Goal: Task Accomplishment & Management: Use online tool/utility

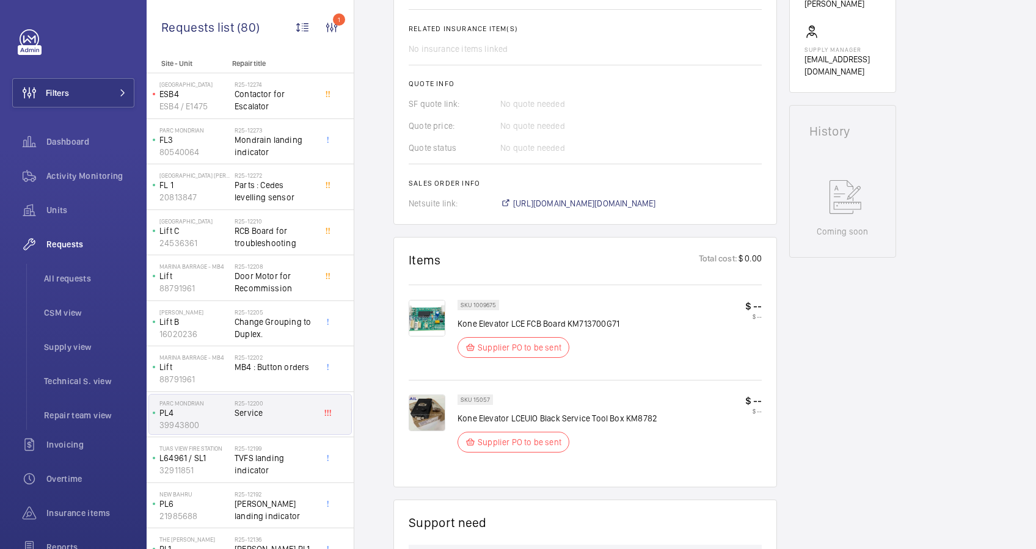
scroll to position [407, 0]
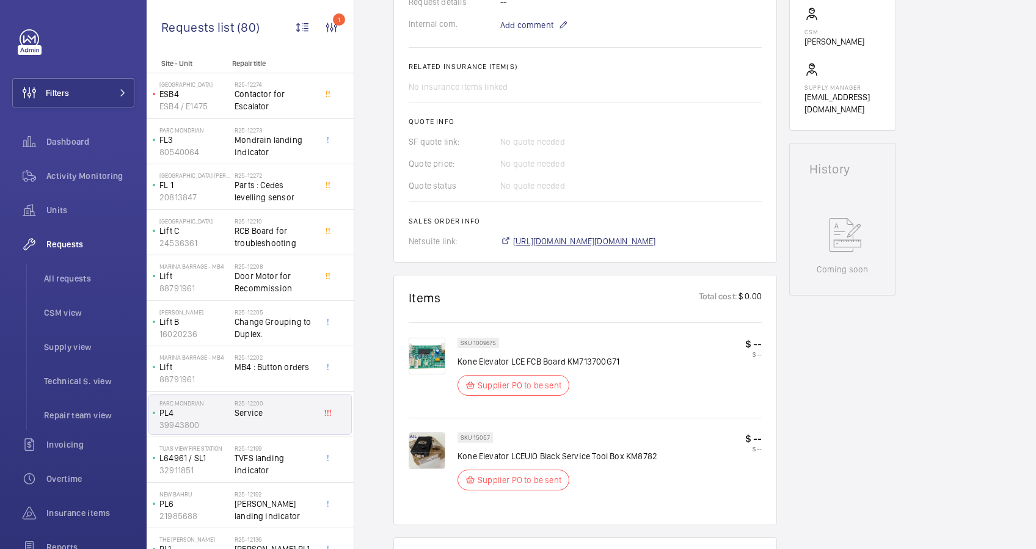
click at [654, 238] on span "[URL][DOMAIN_NAME][DOMAIN_NAME]" at bounding box center [584, 241] width 143 height 12
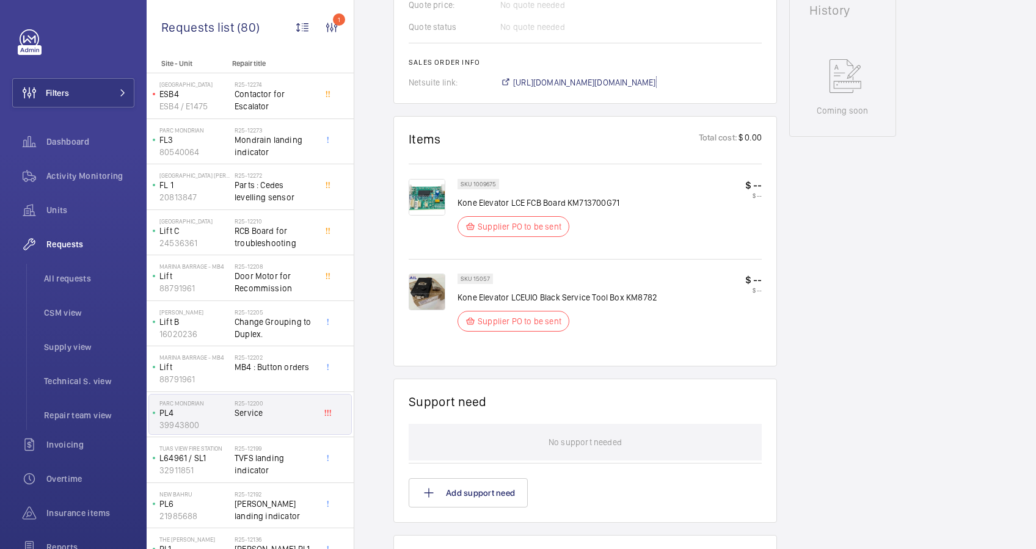
scroll to position [468, 0]
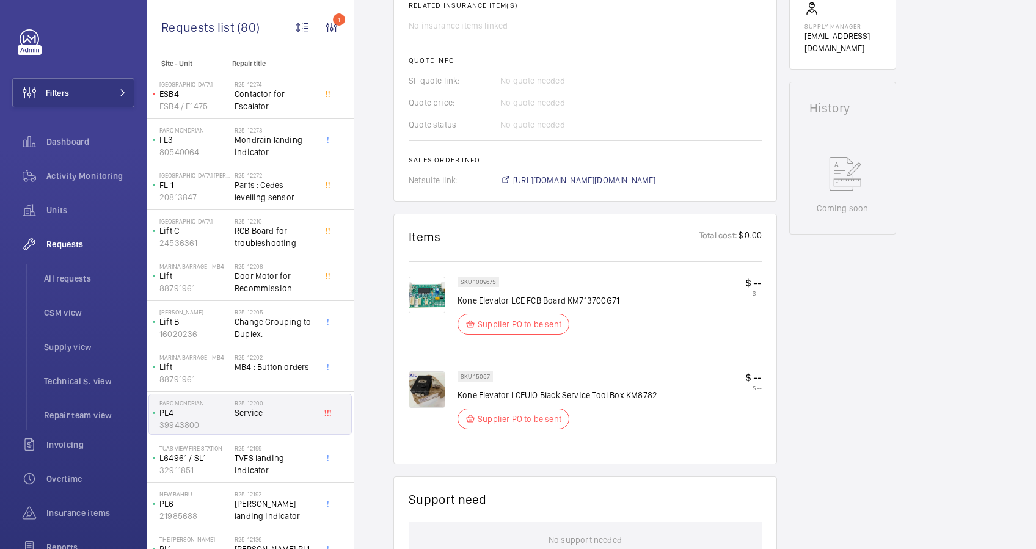
click at [602, 181] on span "[URL][DOMAIN_NAME][DOMAIN_NAME]" at bounding box center [584, 180] width 143 height 12
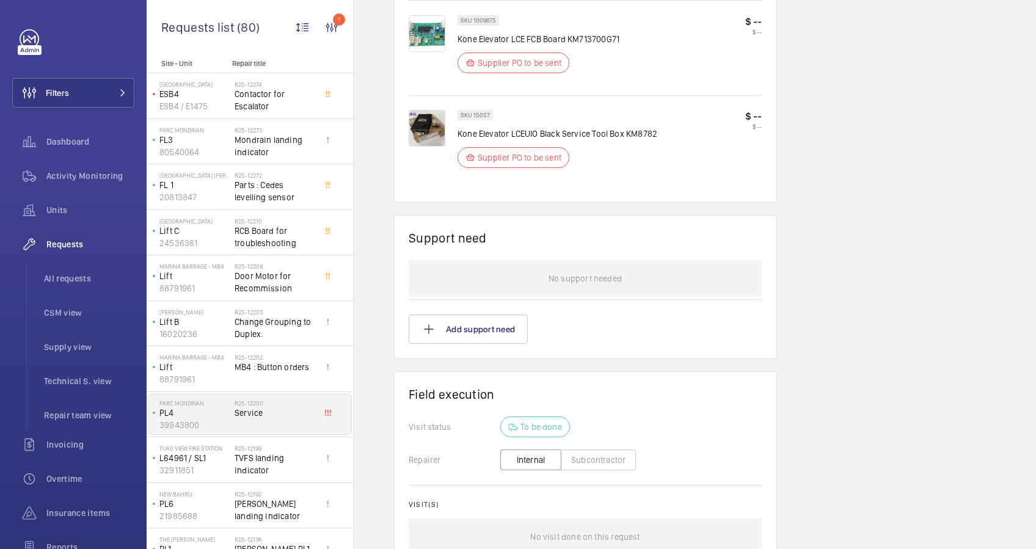
scroll to position [875, 0]
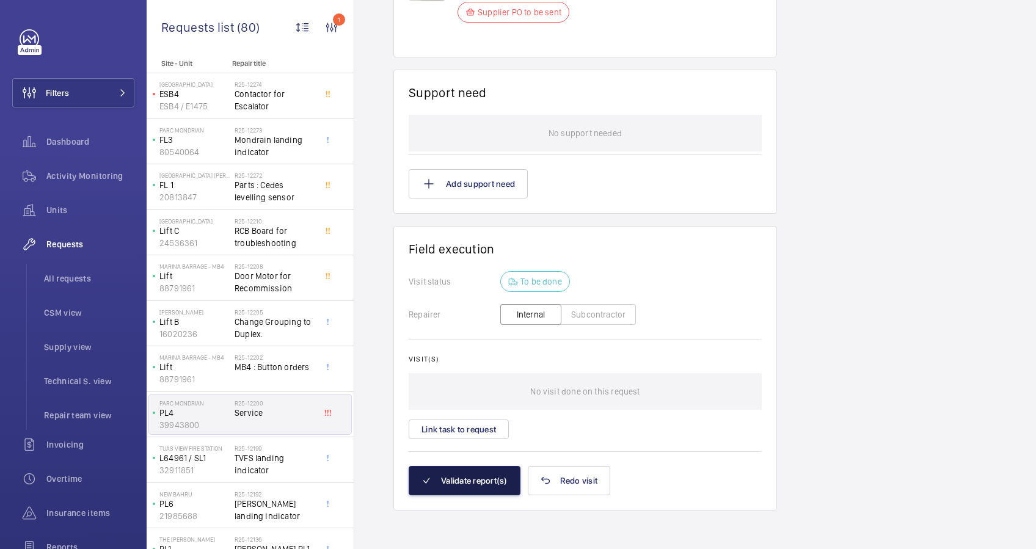
click at [462, 481] on button "Validate report(s)" at bounding box center [465, 480] width 112 height 29
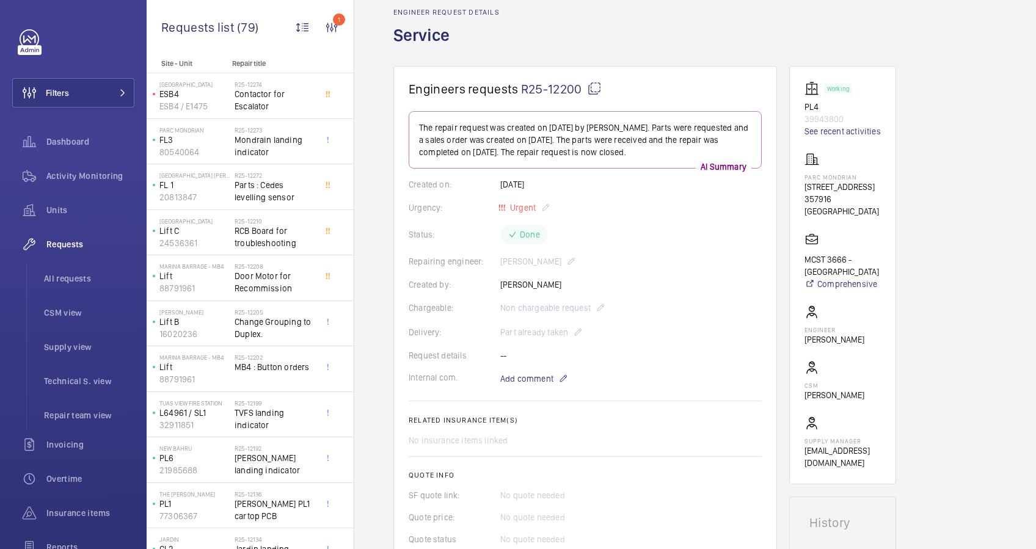
scroll to position [0, 0]
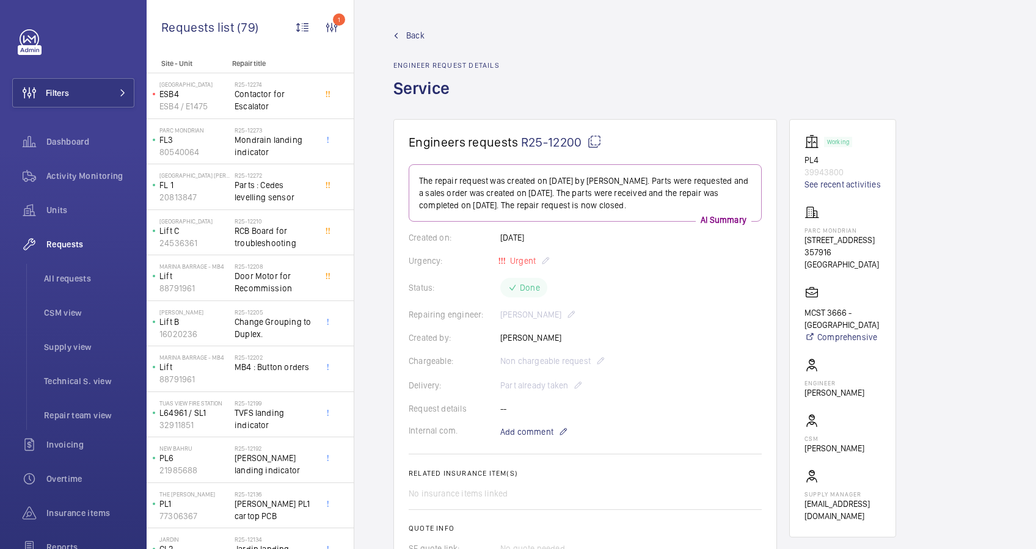
click at [405, 33] on link "Back" at bounding box center [446, 35] width 106 height 12
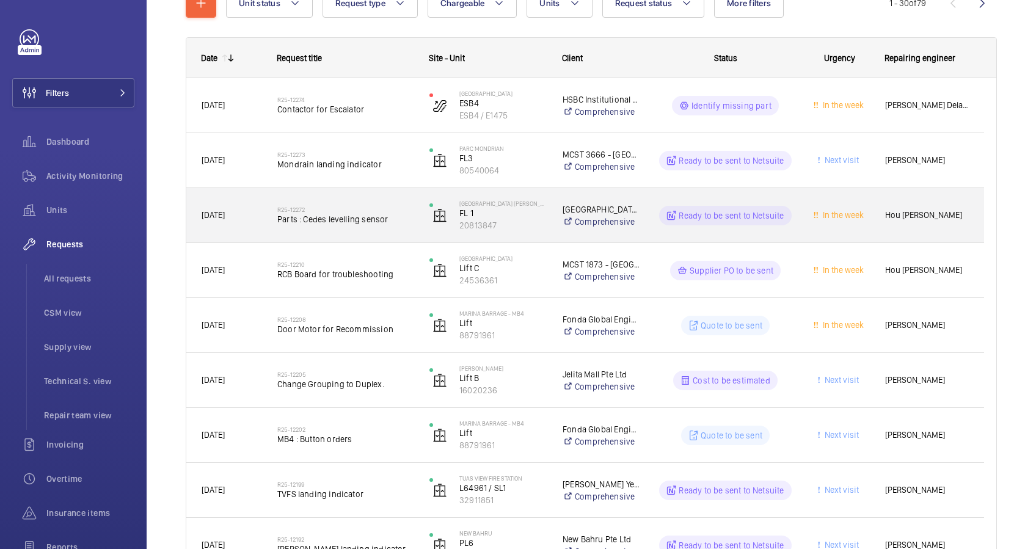
scroll to position [244, 0]
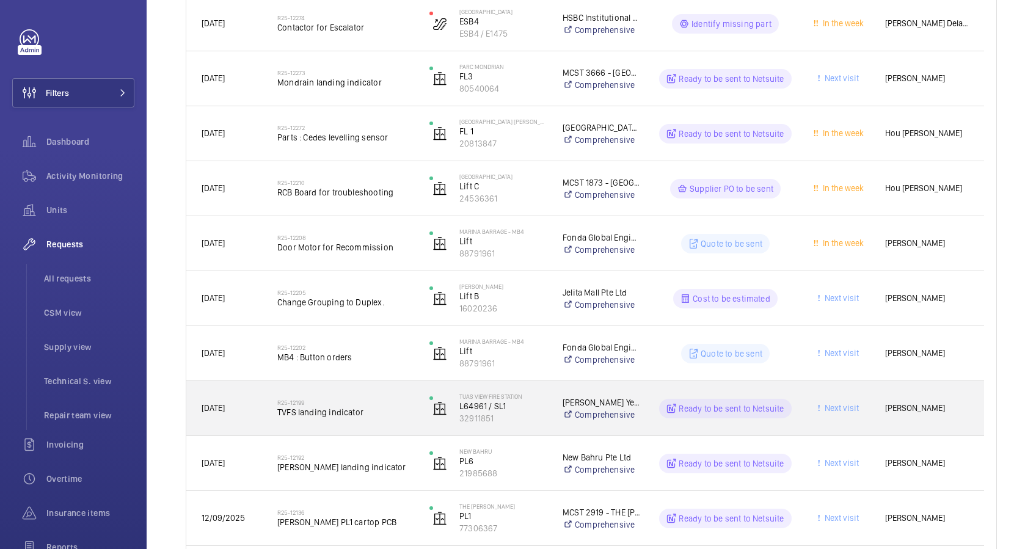
click at [376, 426] on div "R25-12199 TVFS landing indicator" at bounding box center [338, 408] width 151 height 55
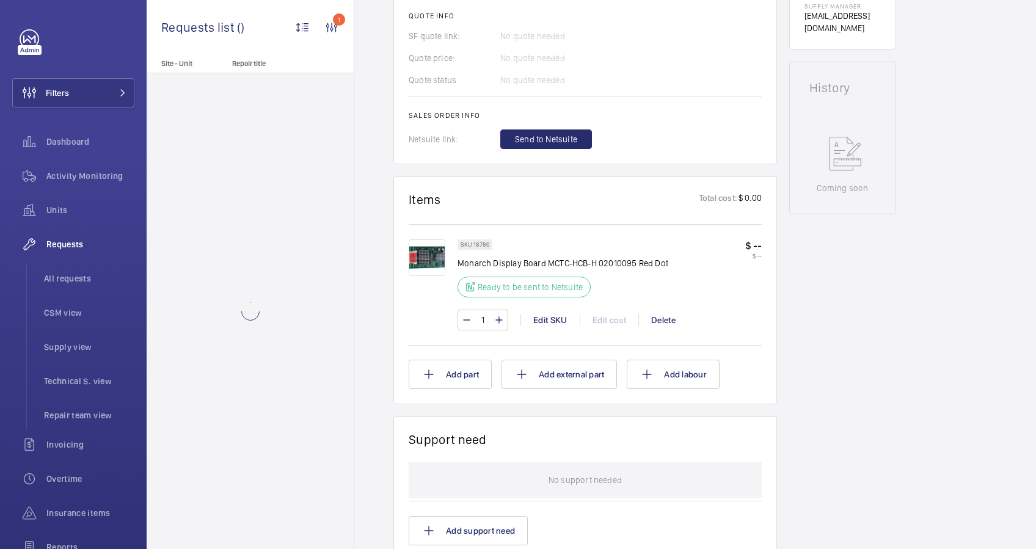
scroll to position [513, 0]
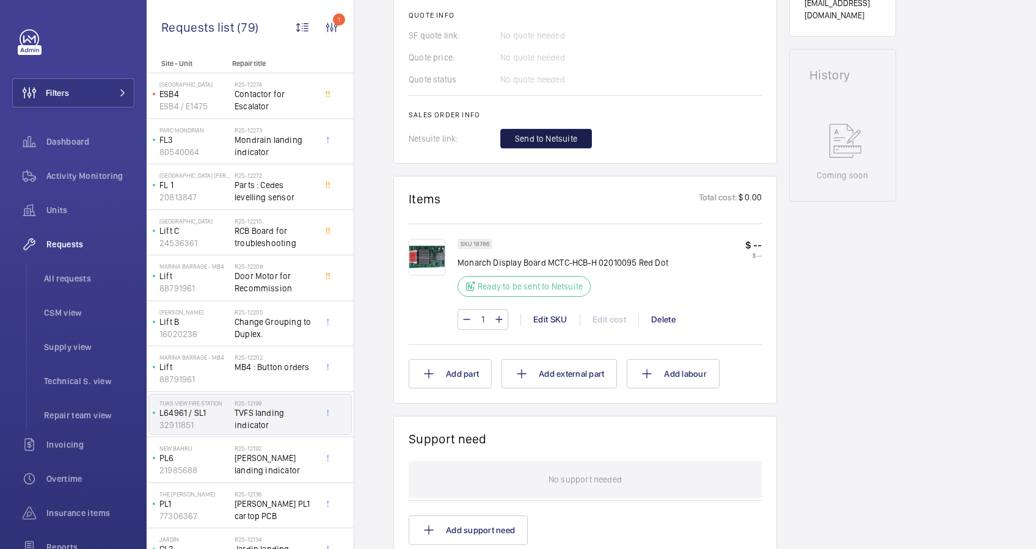
click at [565, 137] on span "Send to Netsuite" at bounding box center [546, 139] width 62 height 12
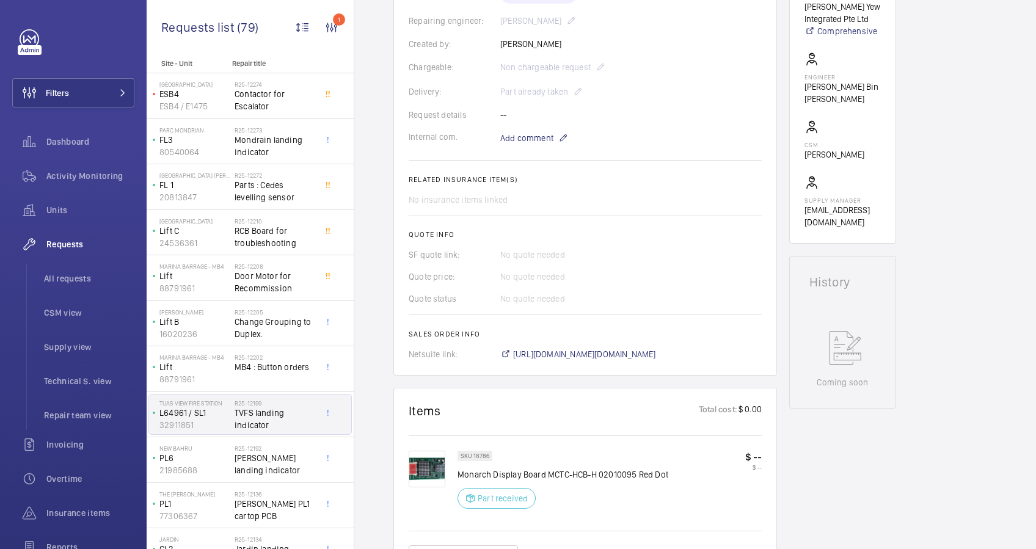
scroll to position [326, 0]
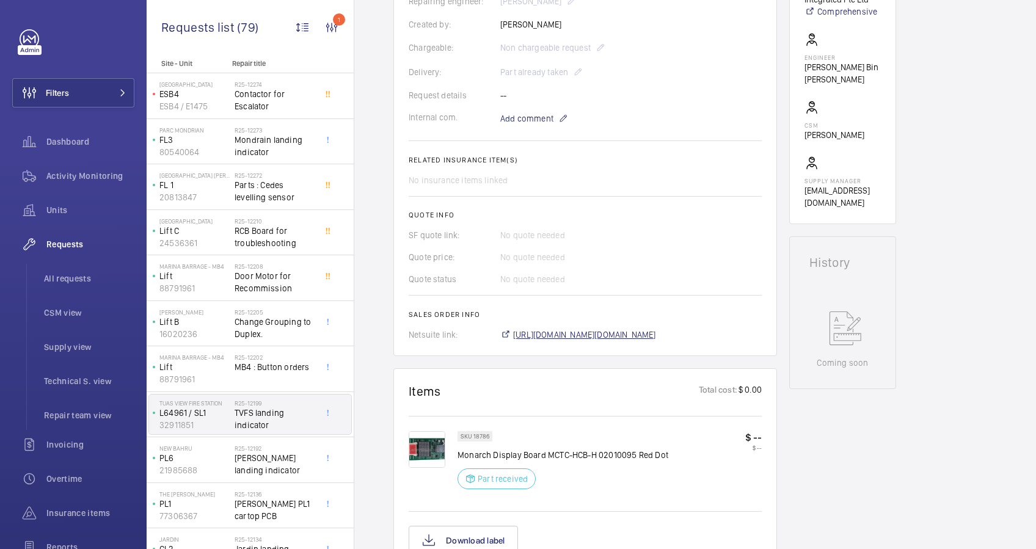
click at [610, 334] on span "[URL][DOMAIN_NAME][DOMAIN_NAME]" at bounding box center [584, 335] width 143 height 12
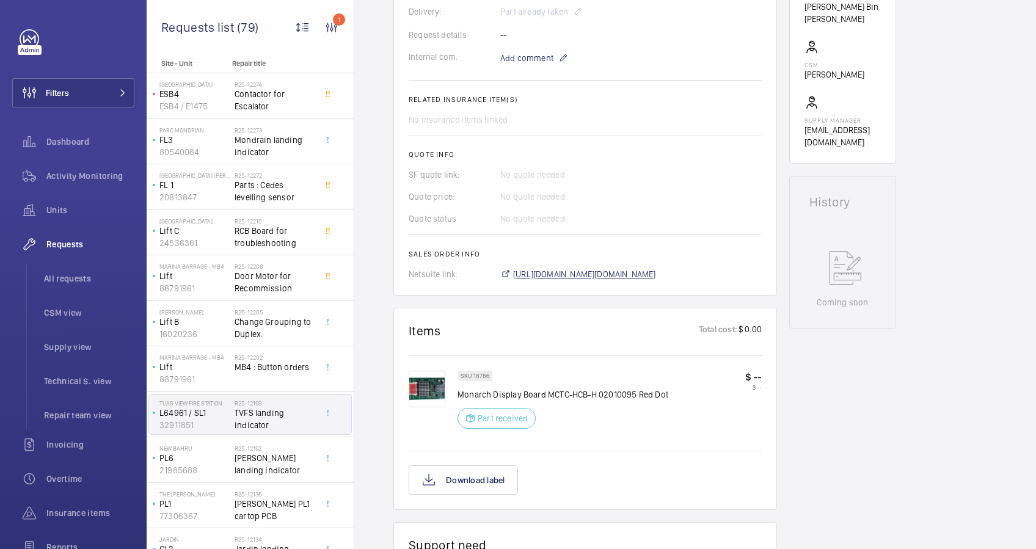
scroll to position [407, 0]
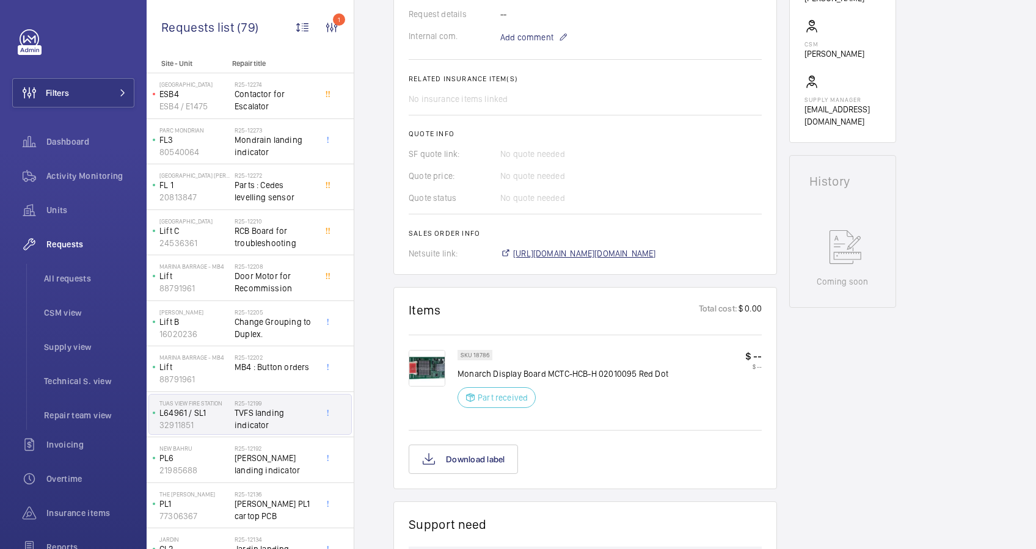
click at [623, 249] on span "[URL][DOMAIN_NAME][DOMAIN_NAME]" at bounding box center [584, 253] width 143 height 12
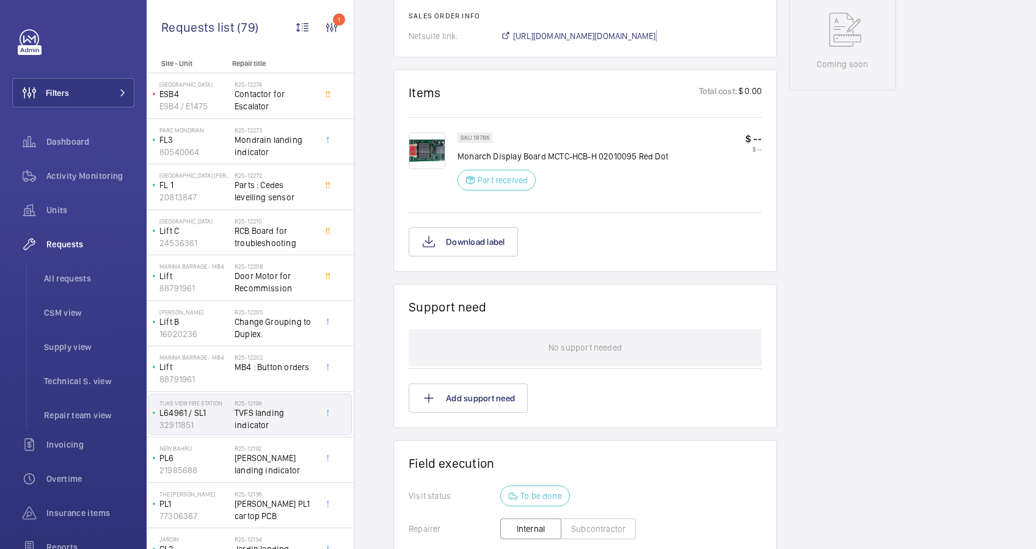
scroll to position [814, 0]
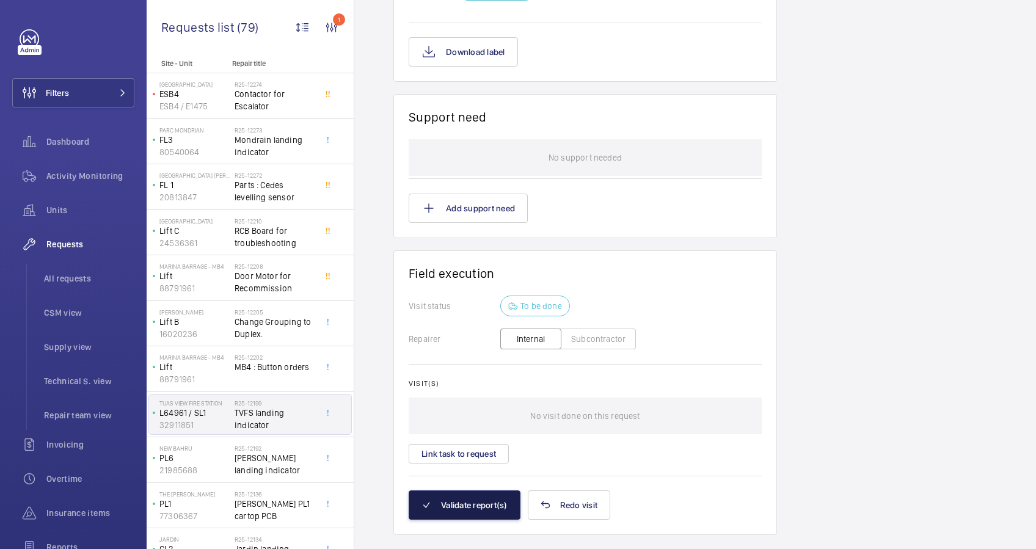
click at [477, 508] on button "Validate report(s)" at bounding box center [465, 504] width 112 height 29
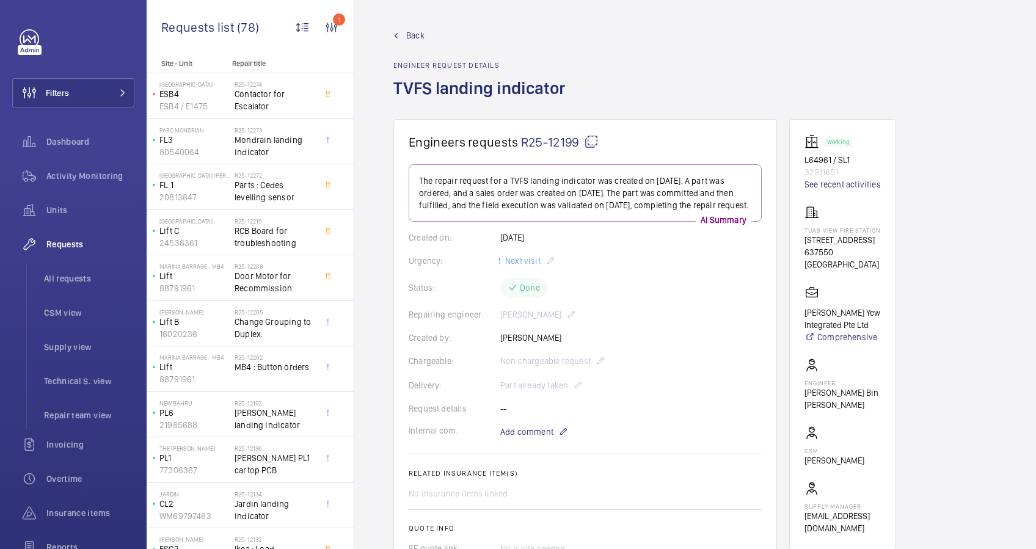
click at [406, 32] on span "Back" at bounding box center [415, 35] width 18 height 12
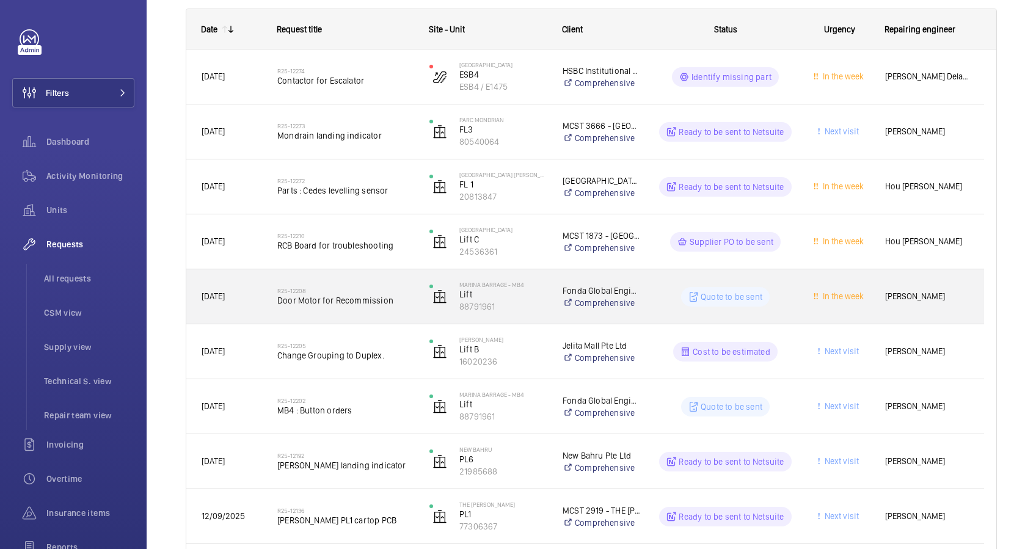
scroll to position [244, 0]
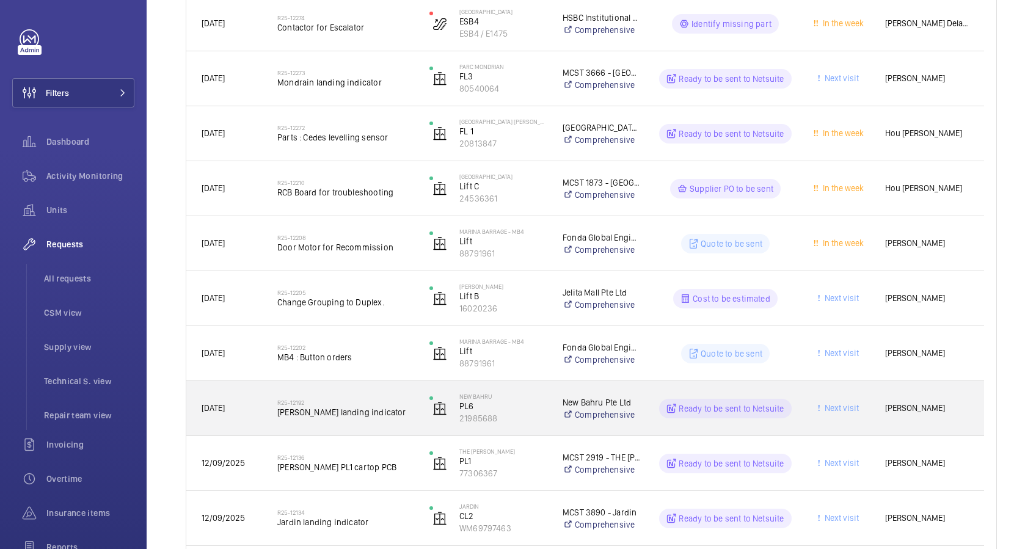
click at [395, 417] on span "[PERSON_NAME] landing indicator" at bounding box center [345, 412] width 136 height 12
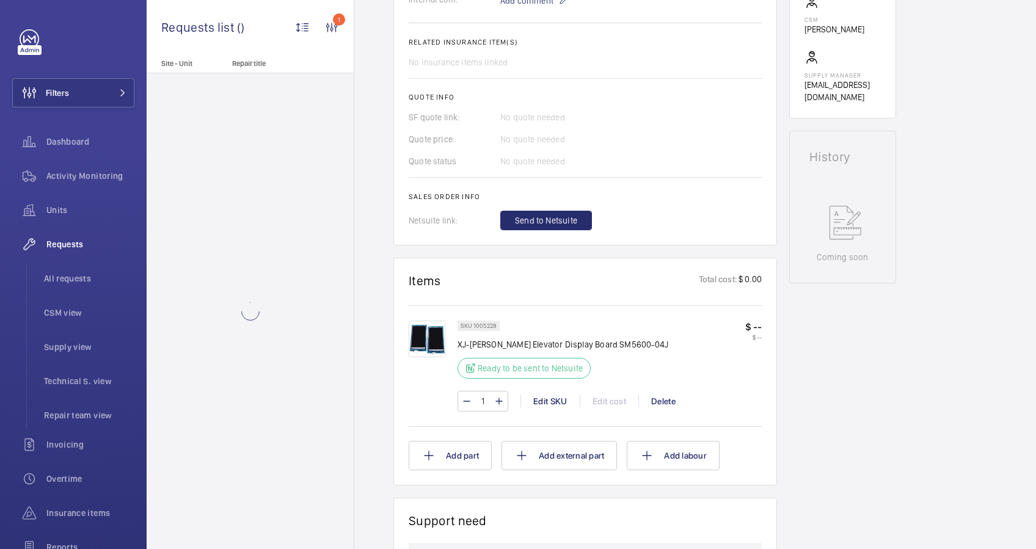
scroll to position [431, 0]
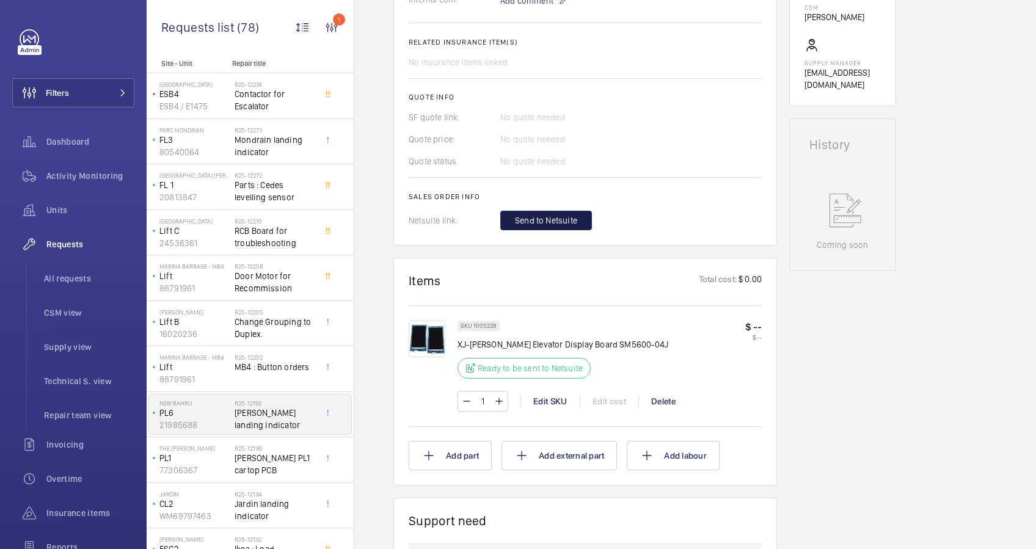
click at [539, 217] on span "Send to Netsuite" at bounding box center [546, 220] width 62 height 12
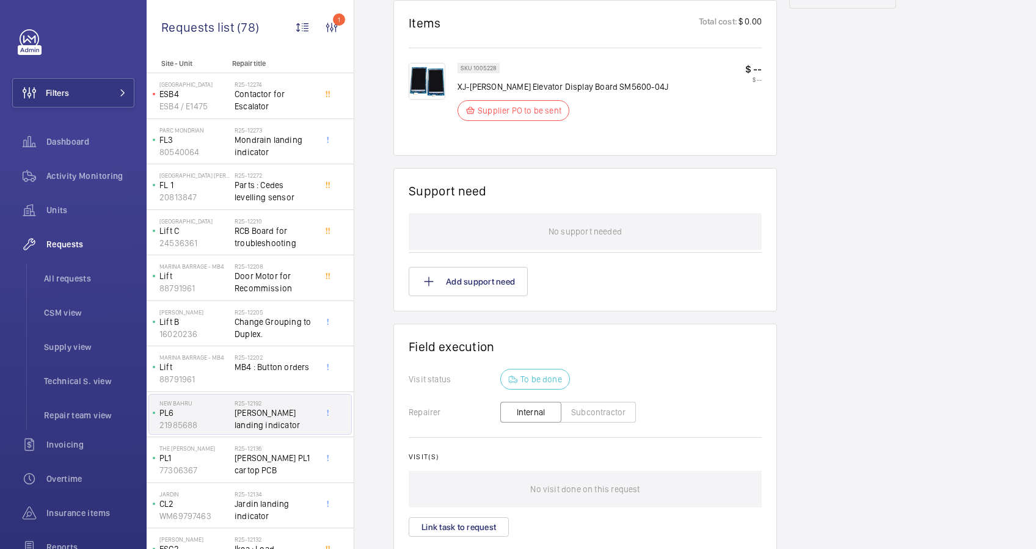
scroll to position [536, 0]
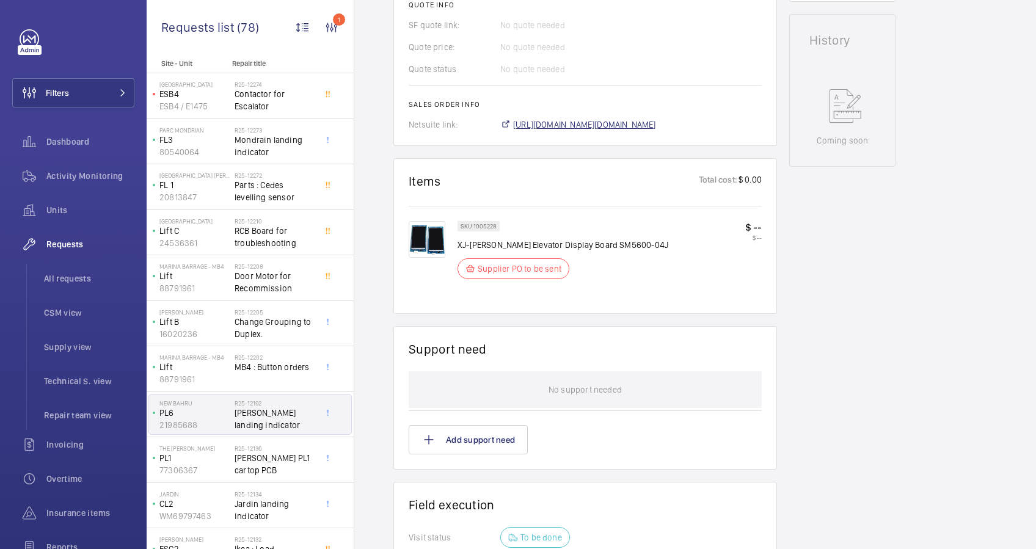
click at [601, 119] on span "[URL][DOMAIN_NAME][DOMAIN_NAME]" at bounding box center [584, 125] width 143 height 12
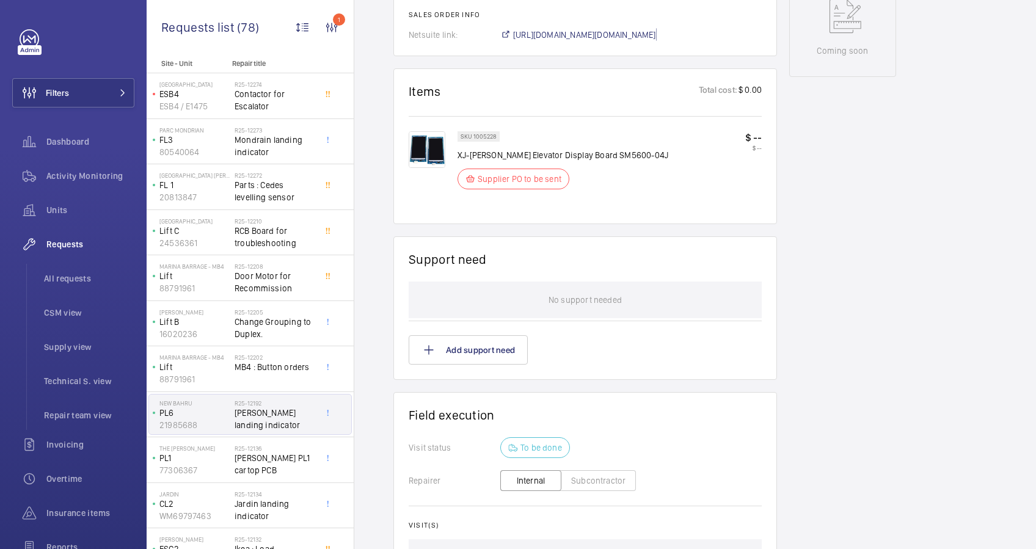
scroll to position [454, 0]
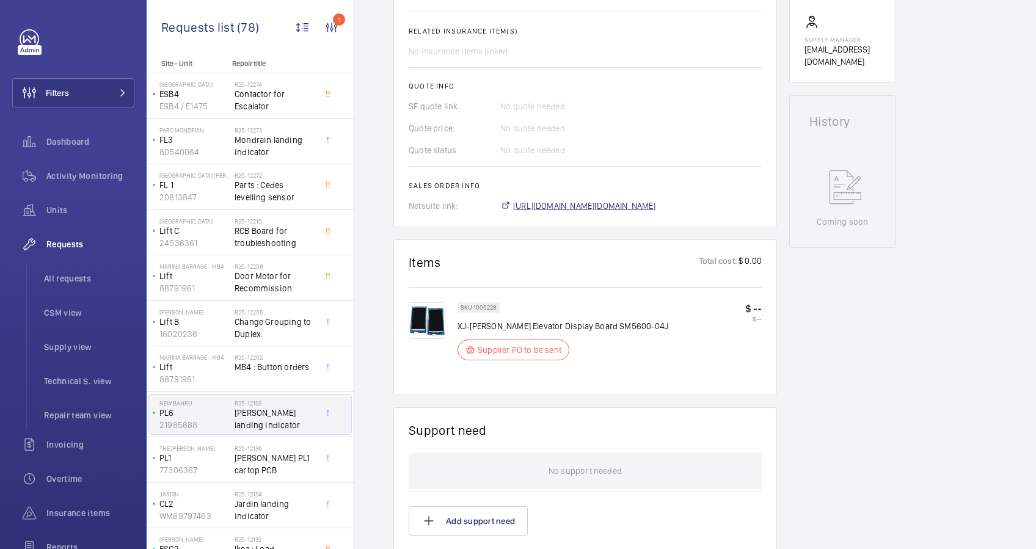
click at [557, 200] on span "[URL][DOMAIN_NAME][DOMAIN_NAME]" at bounding box center [584, 206] width 143 height 12
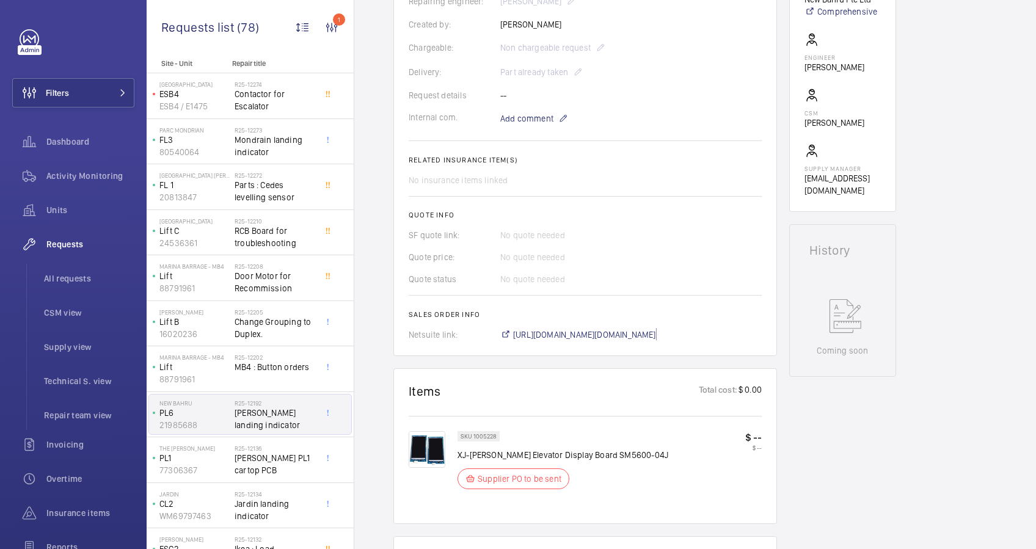
scroll to position [780, 0]
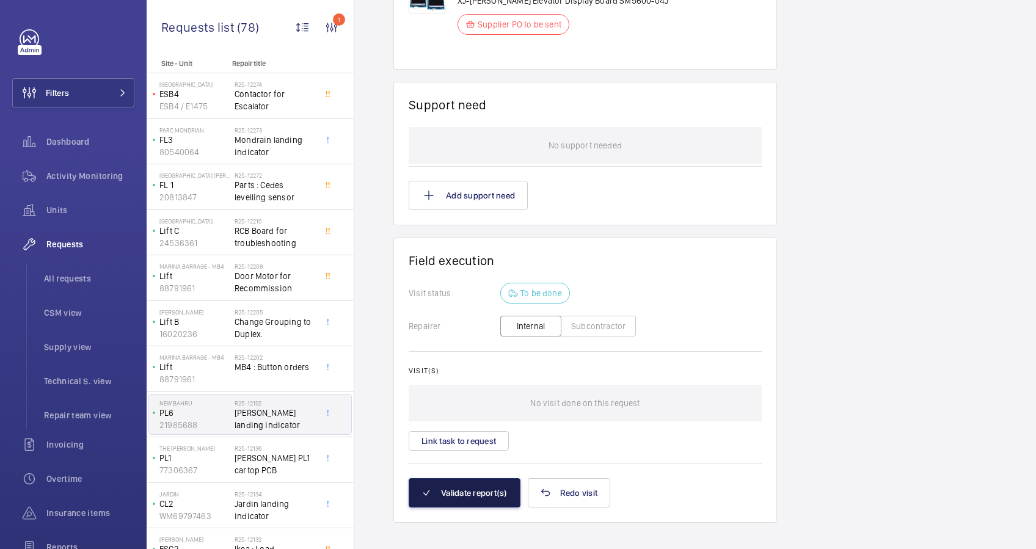
click at [447, 481] on button "Validate report(s)" at bounding box center [465, 492] width 112 height 29
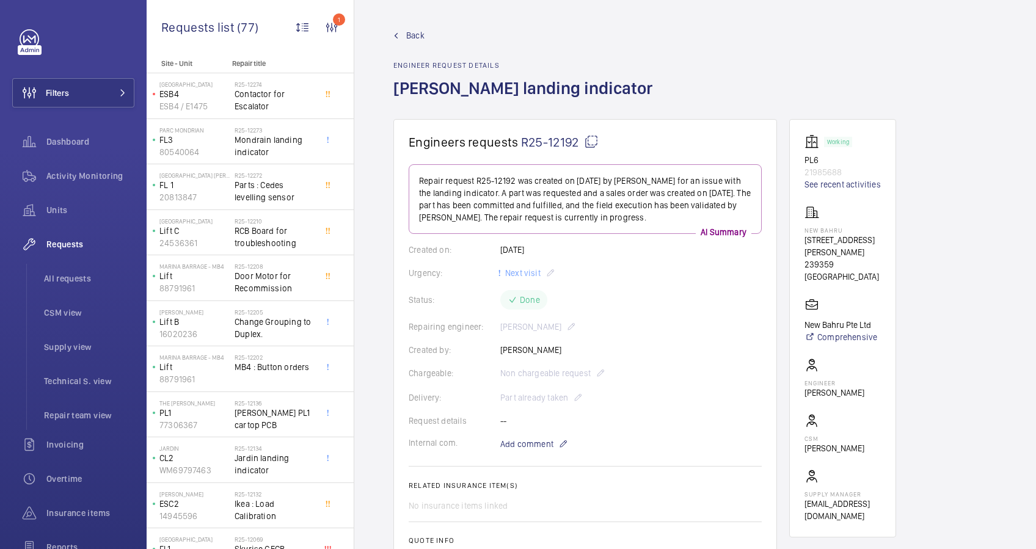
click at [405, 30] on link "Back" at bounding box center [526, 35] width 266 height 12
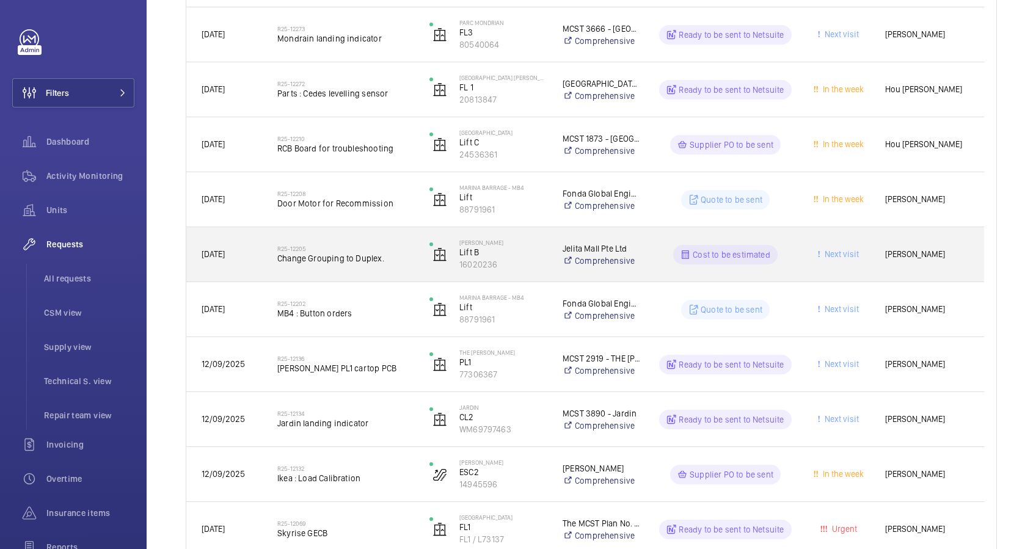
scroll to position [327, 0]
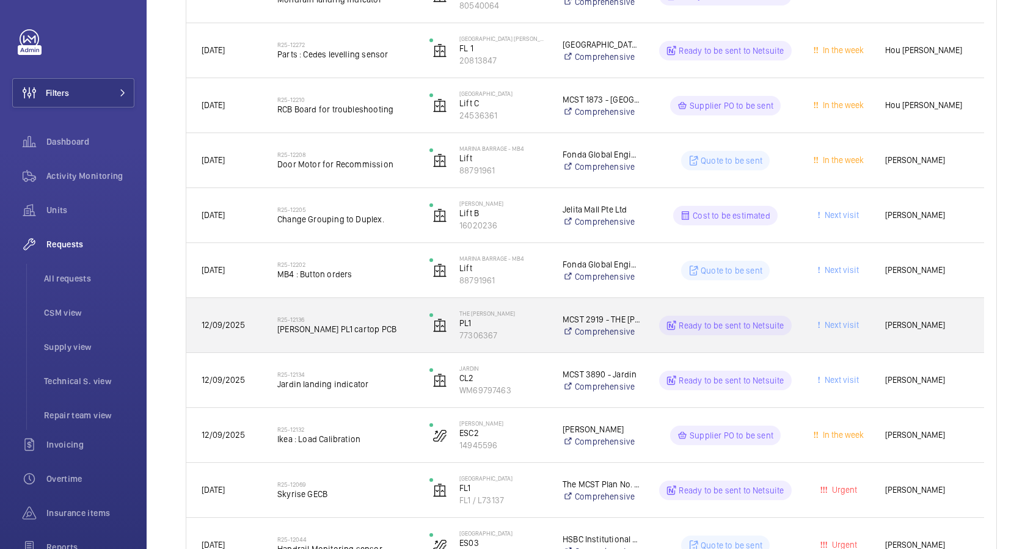
click at [393, 327] on span "[PERSON_NAME] PL1 cartop PCB" at bounding box center [345, 329] width 136 height 12
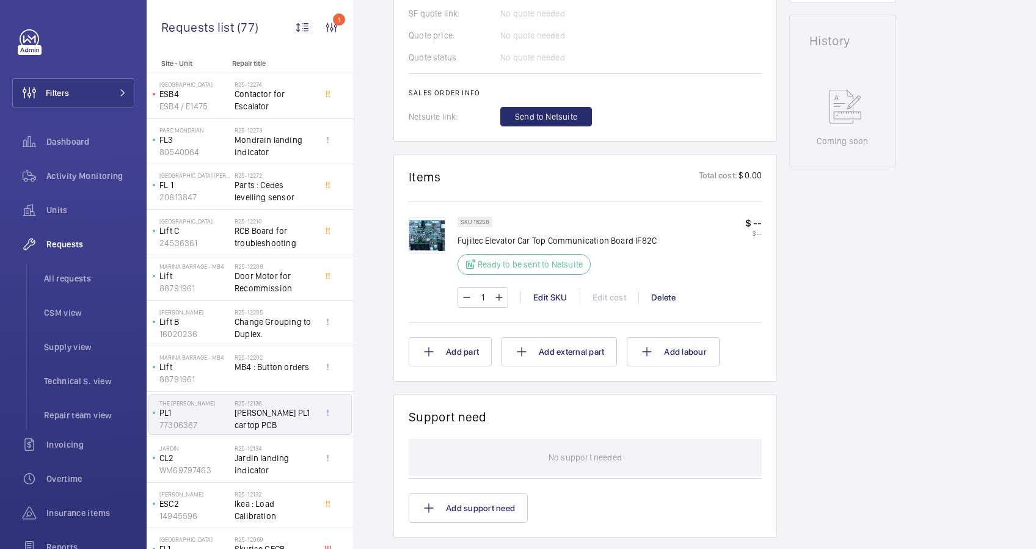
scroll to position [513, 0]
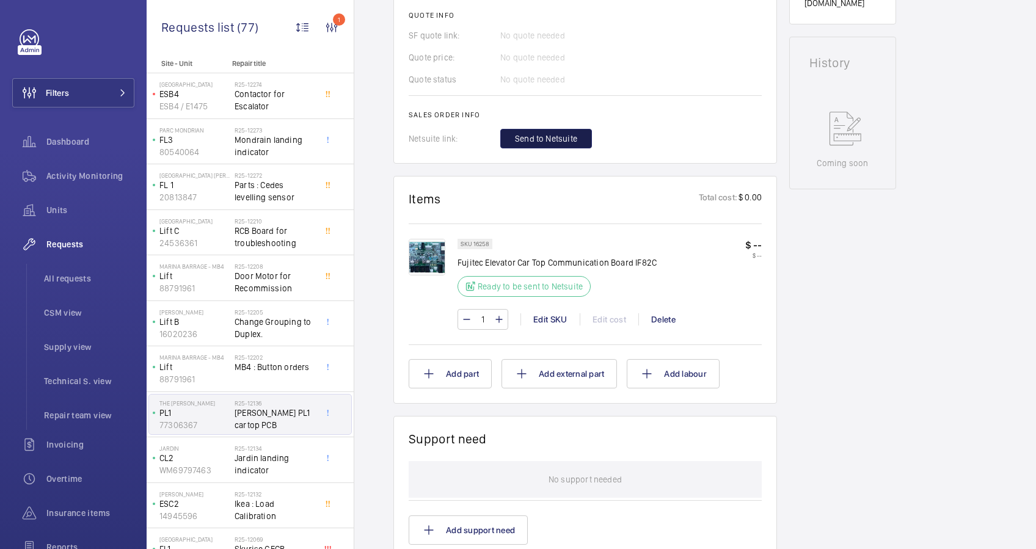
click at [539, 137] on span "Send to Netsuite" at bounding box center [546, 139] width 62 height 12
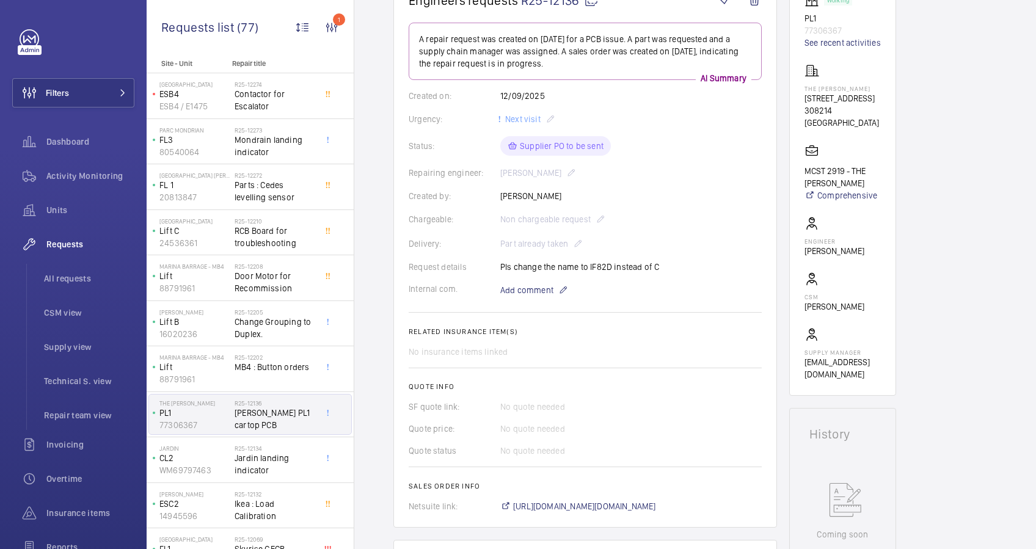
scroll to position [162, 0]
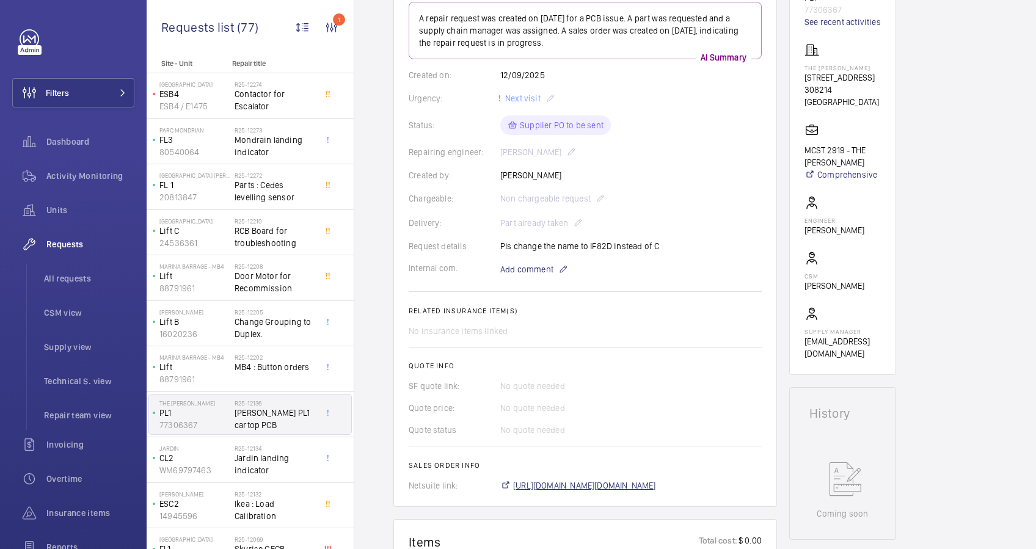
click at [606, 481] on span "[URL][DOMAIN_NAME][DOMAIN_NAME]" at bounding box center [584, 486] width 143 height 12
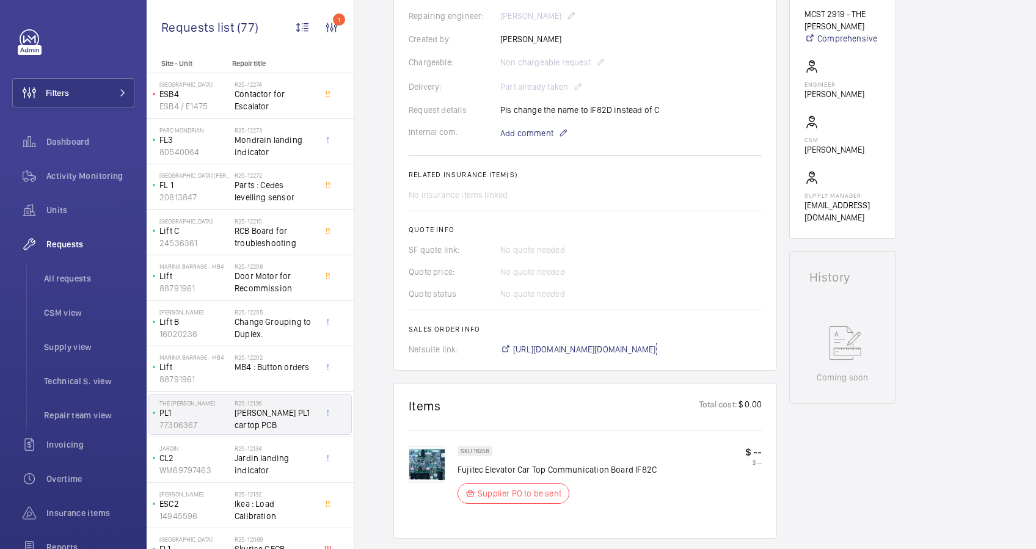
scroll to position [326, 0]
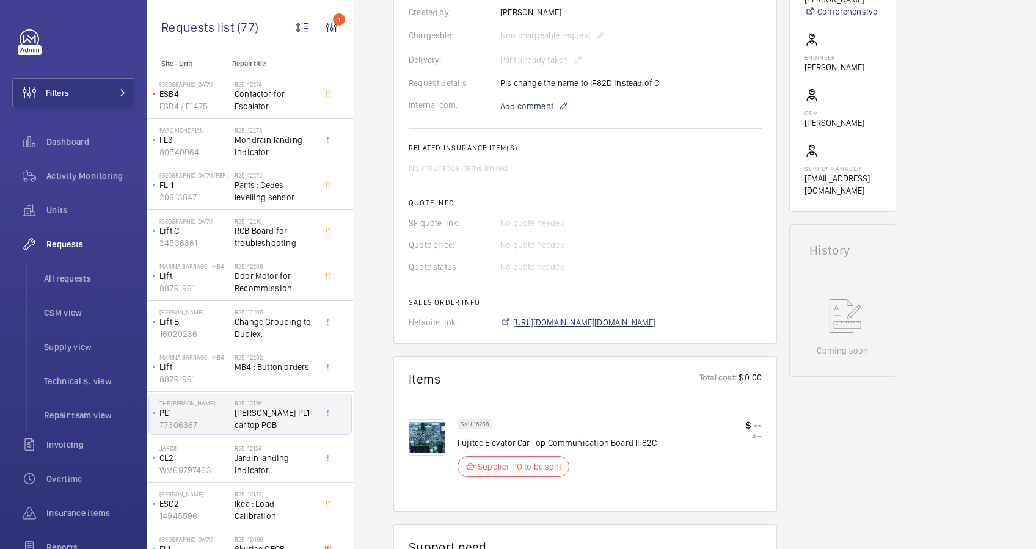
click at [591, 319] on span "[URL][DOMAIN_NAME][DOMAIN_NAME]" at bounding box center [584, 322] width 143 height 12
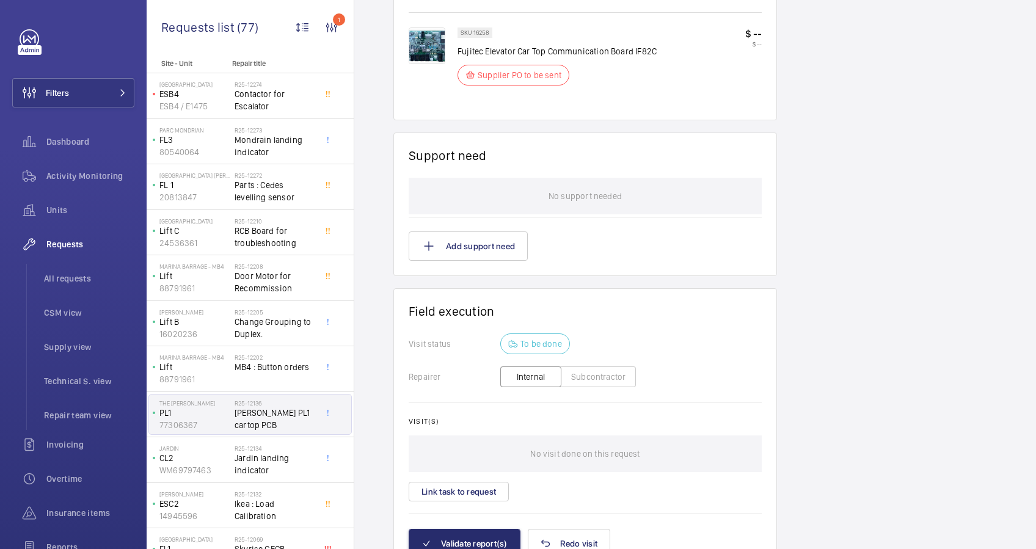
scroll to position [780, 0]
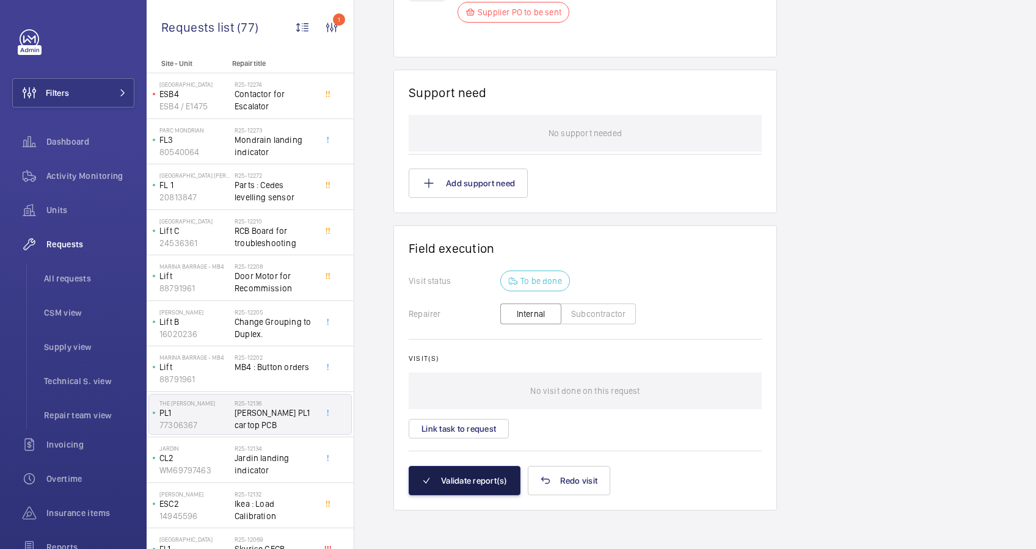
click at [489, 481] on button "Validate report(s)" at bounding box center [465, 480] width 112 height 29
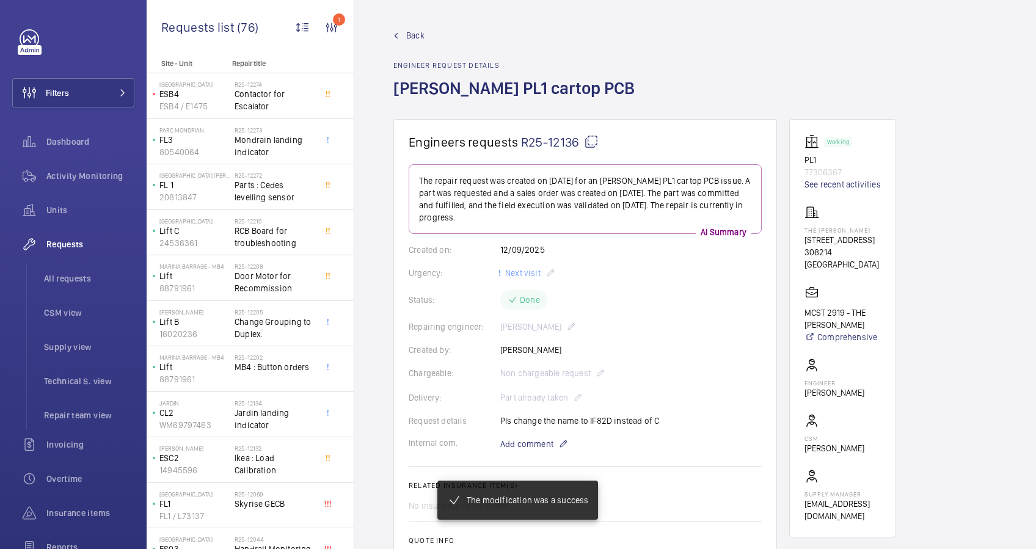
click at [411, 38] on span "Back" at bounding box center [415, 35] width 18 height 12
